Goal: Find specific page/section: Find specific page/section

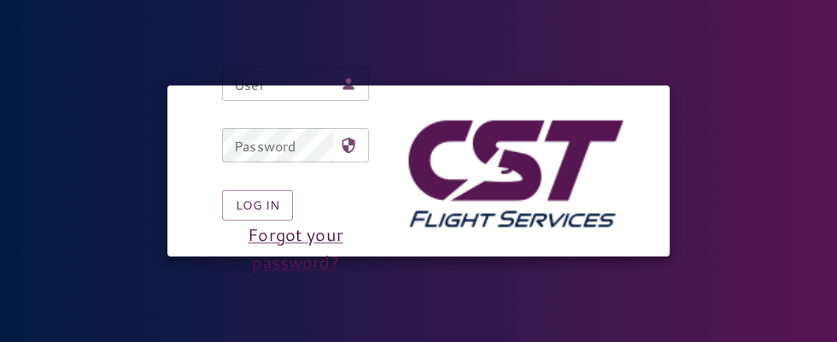
click at [249, 101] on div "User User" at bounding box center [295, 84] width 147 height 34
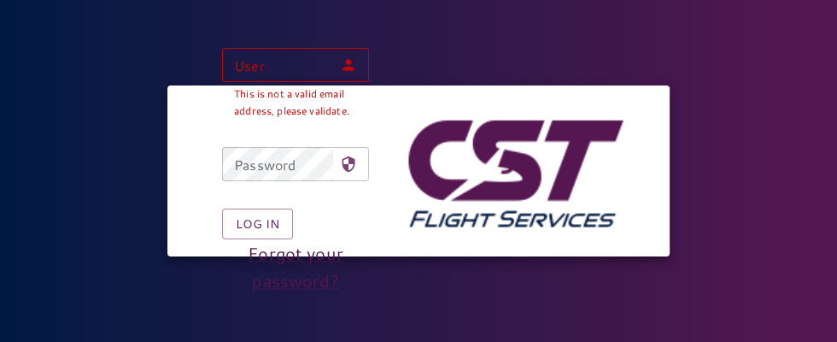
type input "**********"
click at [222, 208] on button "Log in" at bounding box center [257, 224] width 71 height 32
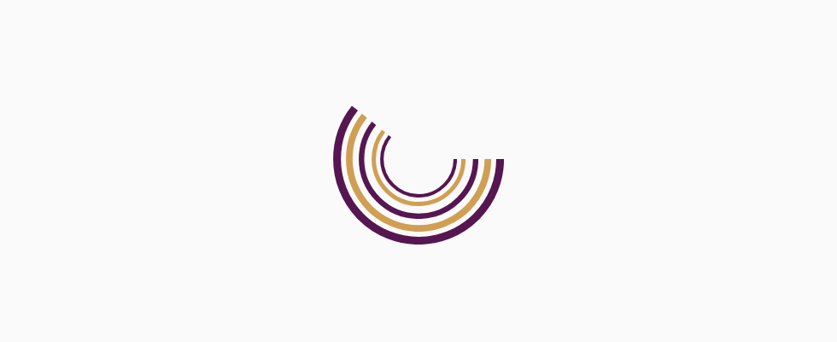
click at [240, 0] on html at bounding box center [418, 0] width 837 height 0
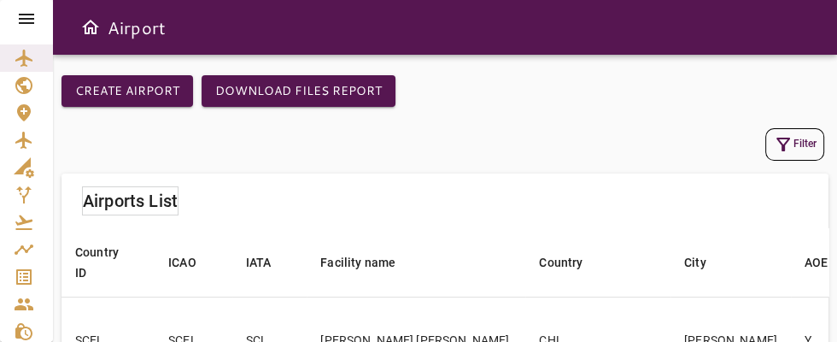
scroll to position [7, 0]
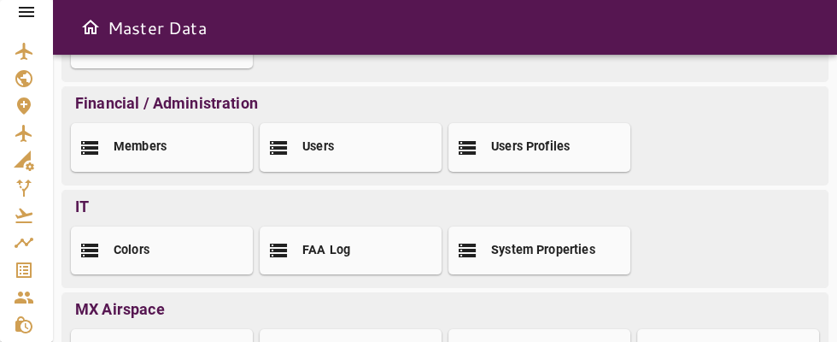
scroll to position [253, 0]
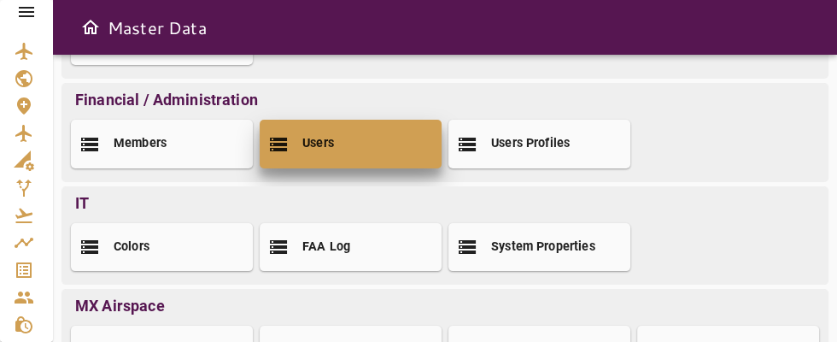
click at [313, 153] on div "Users" at bounding box center [351, 144] width 182 height 48
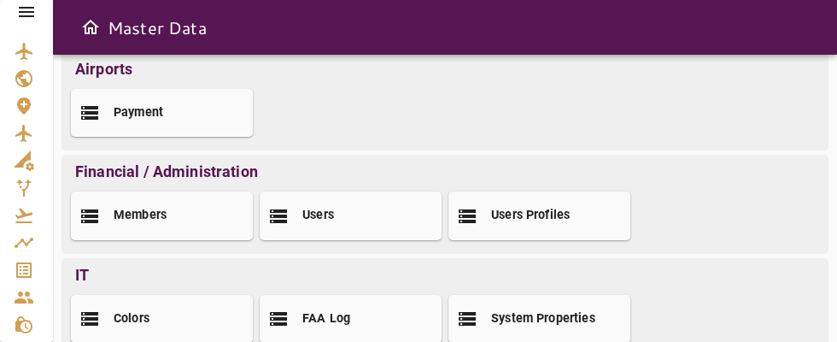
scroll to position [181, 0]
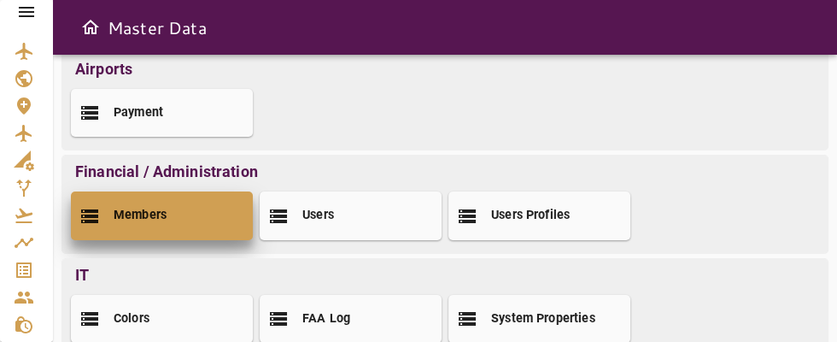
click at [138, 236] on div "Members" at bounding box center [162, 215] width 182 height 48
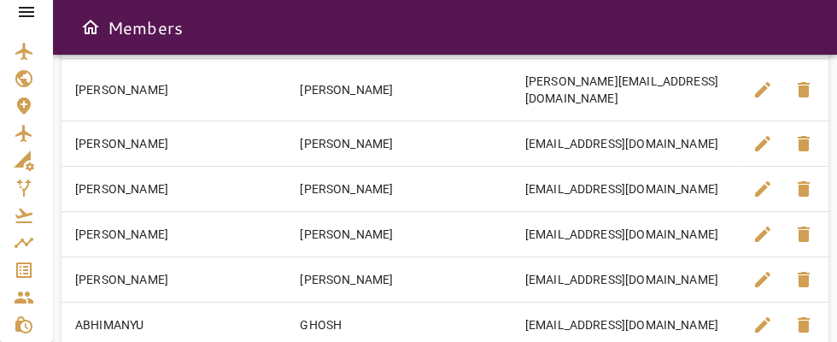
scroll to position [343, 0]
